Goal: Find specific page/section: Find specific page/section

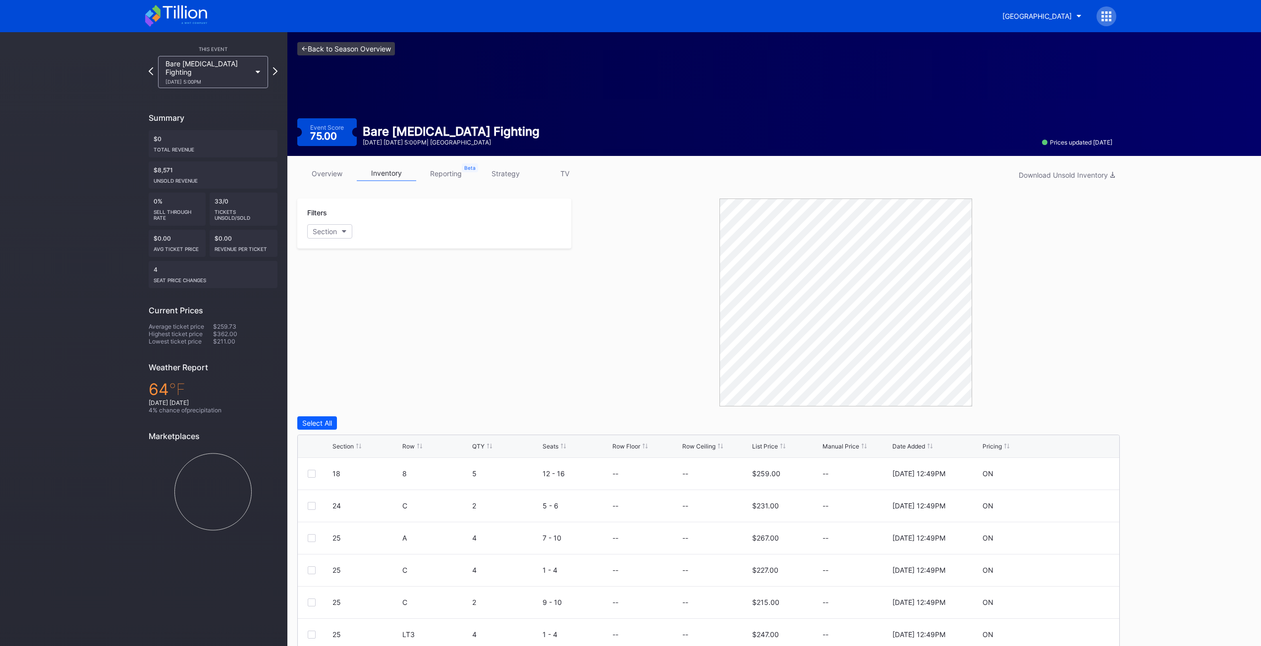
click at [323, 45] on link "<- Back to Season Overview" at bounding box center [346, 48] width 98 height 13
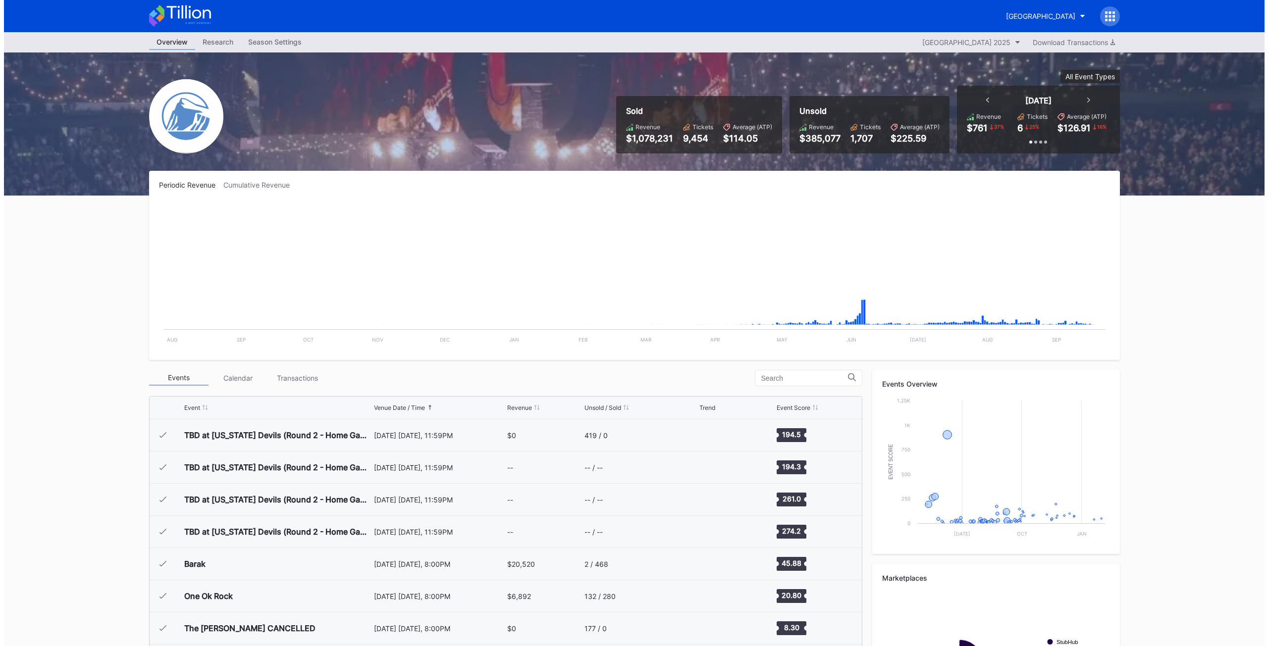
scroll to position [1384, 0]
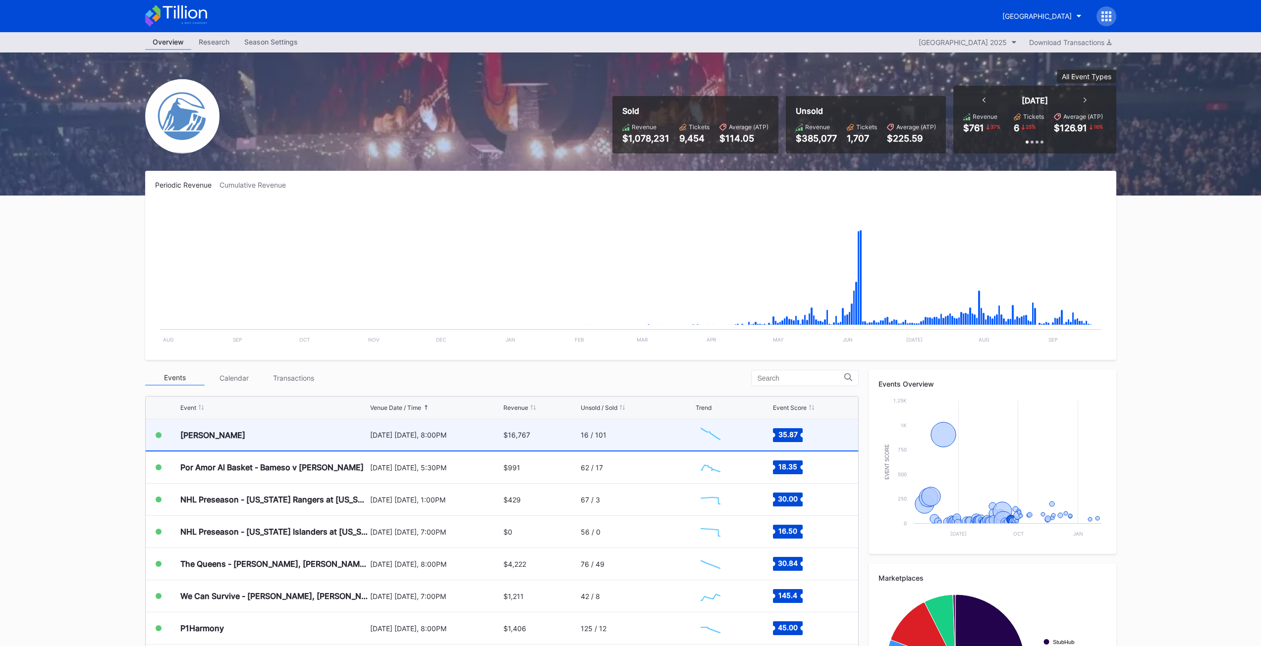
click at [207, 430] on div "[PERSON_NAME]" at bounding box center [212, 435] width 65 height 10
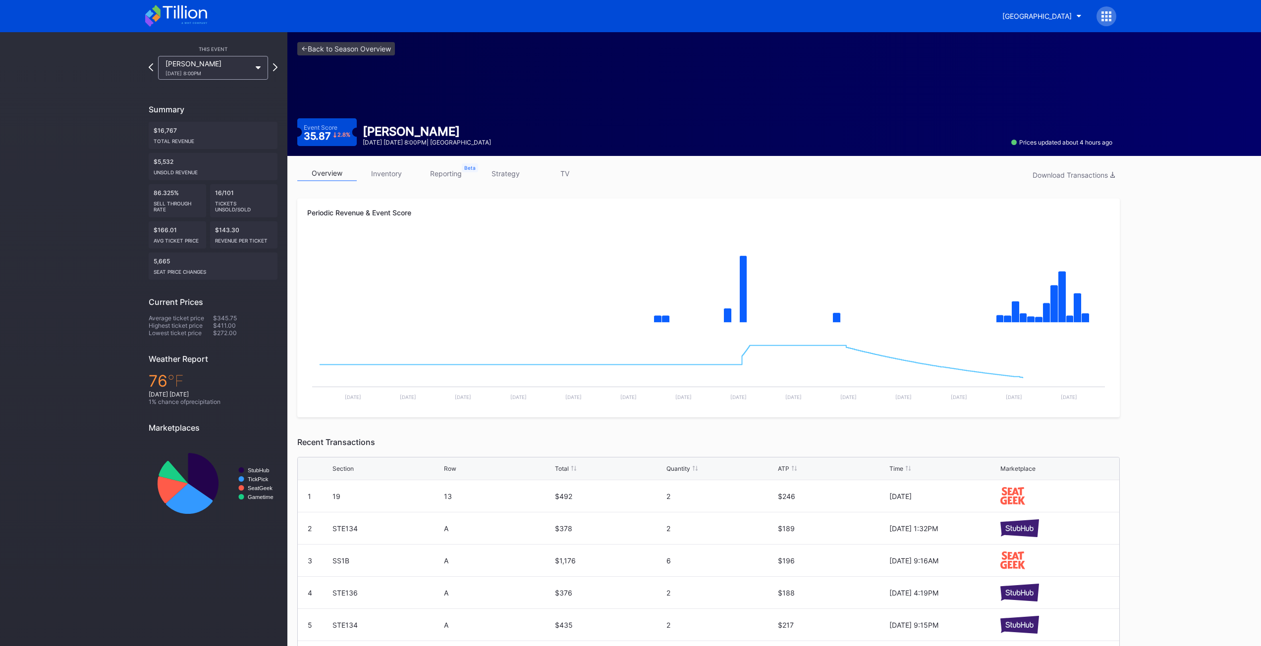
click at [378, 174] on link "inventory" at bounding box center [386, 173] width 59 height 15
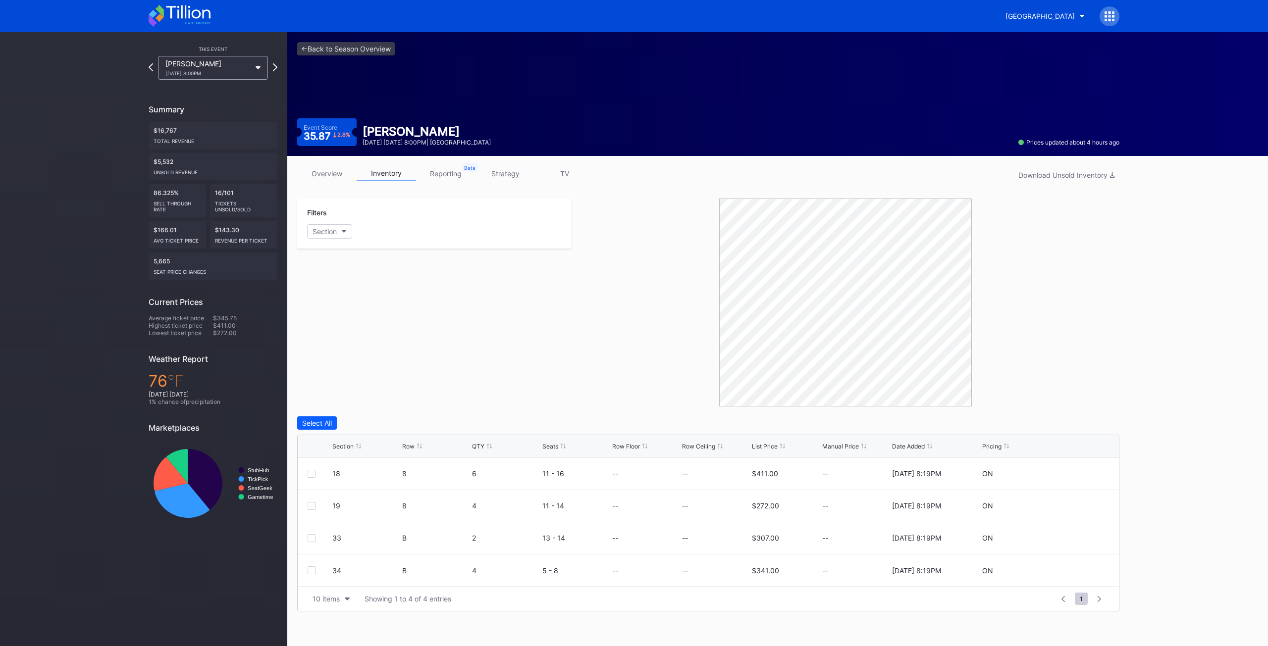
click at [497, 336] on div "Filters Section" at bounding box center [434, 303] width 274 height 208
